Goal: Task Accomplishment & Management: Manage account settings

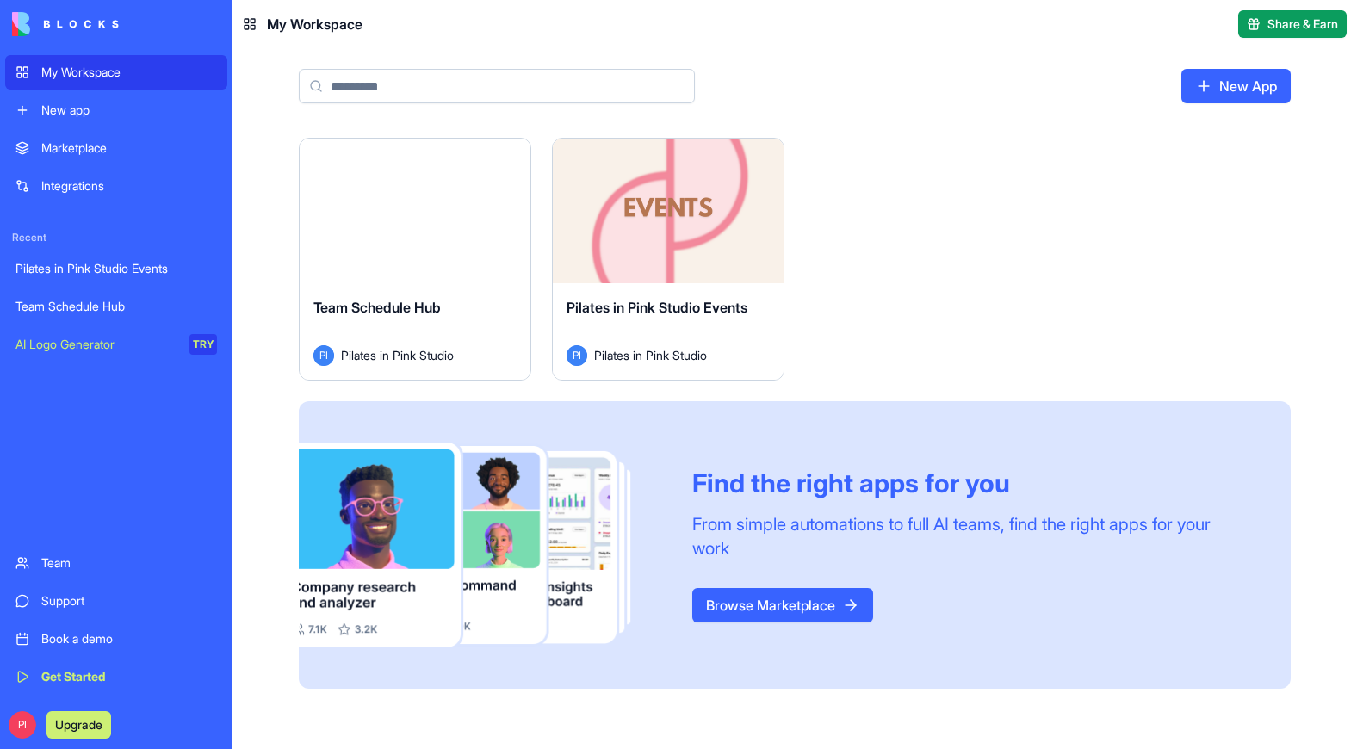
click at [851, 195] on div "Launch Team Schedule Hub PI Pilates in Pink Studio Launch Pilates in Pink Studi…" at bounding box center [795, 413] width 992 height 551
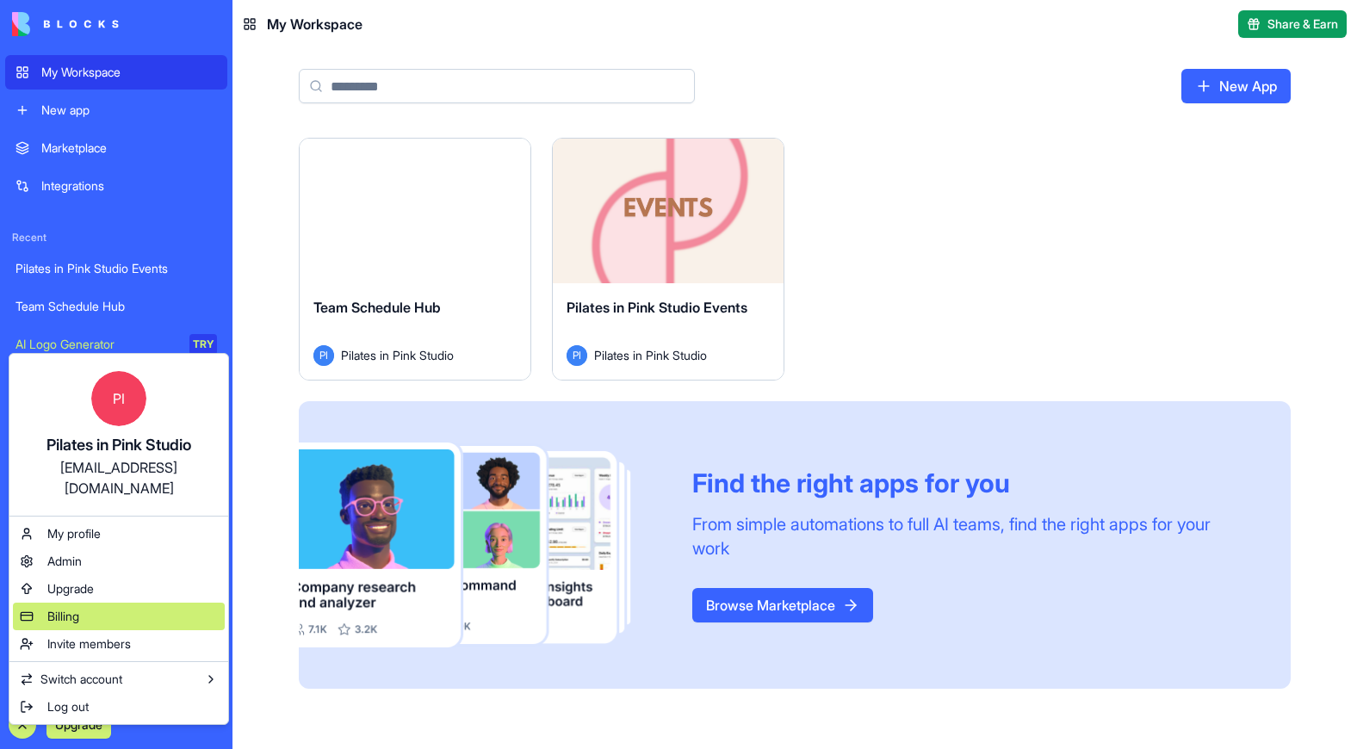
click at [69, 608] on span "Billing" at bounding box center [63, 616] width 32 height 17
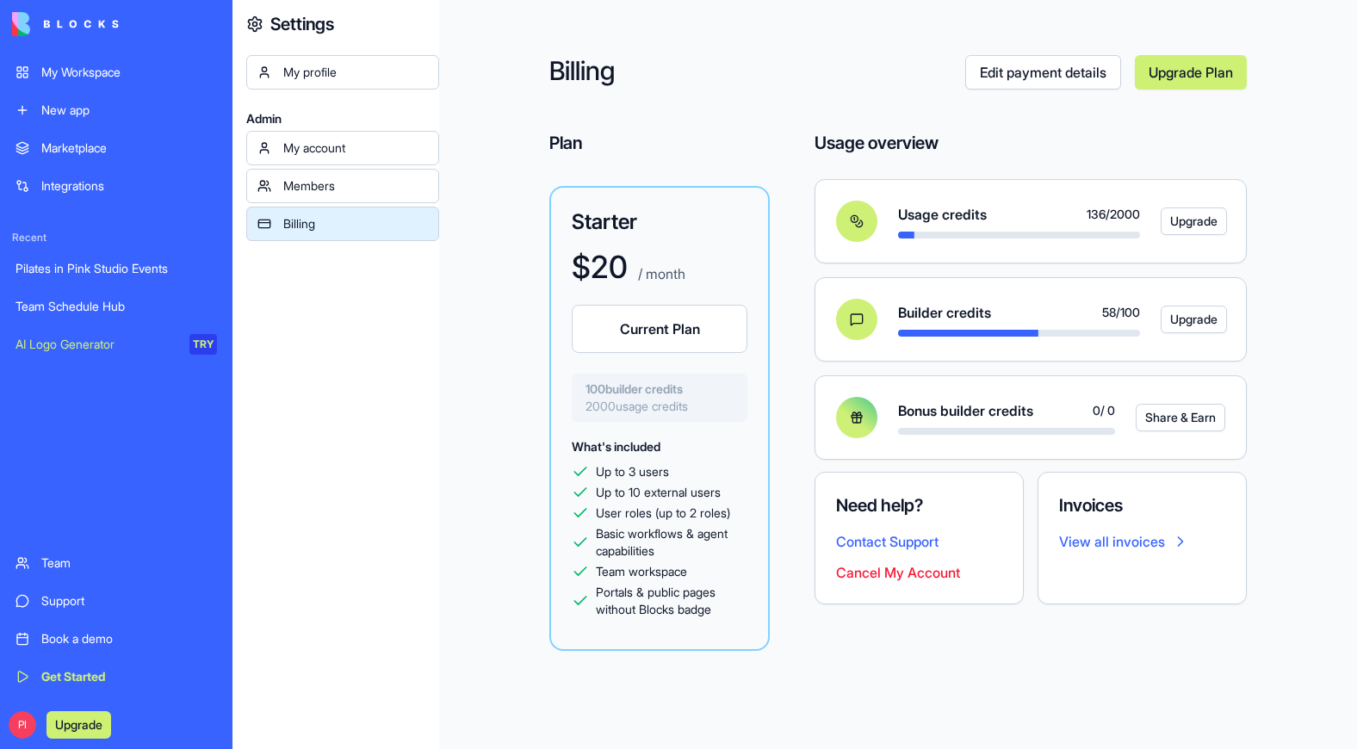
click at [1143, 67] on link "Upgrade Plan" at bounding box center [1191, 72] width 112 height 34
